Goal: Task Accomplishment & Management: Use online tool/utility

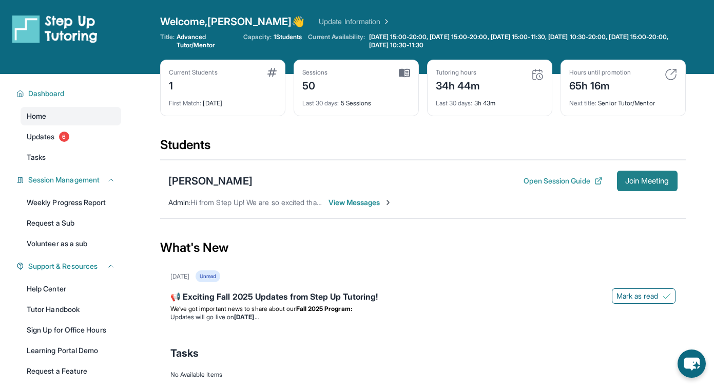
click at [638, 184] on span "Join Meeting" at bounding box center [647, 181] width 44 height 6
click at [549, 181] on button "Open Session Guide" at bounding box center [563, 181] width 79 height 10
click at [639, 187] on button "Join Meeting" at bounding box center [647, 180] width 61 height 21
click at [638, 179] on span "Join Meeting" at bounding box center [647, 181] width 44 height 6
click at [632, 184] on span "Join Meeting" at bounding box center [647, 181] width 44 height 6
